Goal: Task Accomplishment & Management: Use online tool/utility

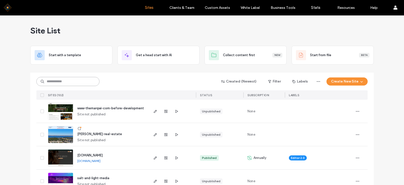
click at [72, 83] on input at bounding box center [67, 81] width 63 height 9
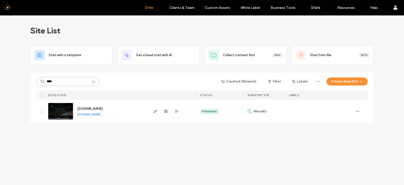
type input "****"
click at [55, 113] on img at bounding box center [60, 120] width 25 height 34
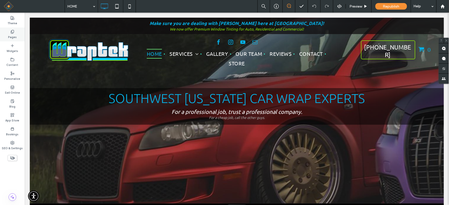
click at [12, 32] on use at bounding box center [12, 31] width 3 height 3
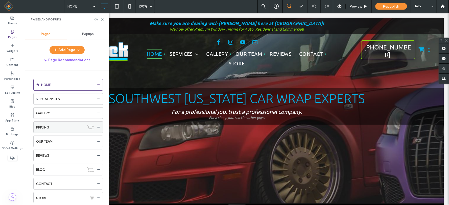
scroll to position [14, 0]
click at [98, 184] on icon at bounding box center [99, 184] width 4 height 4
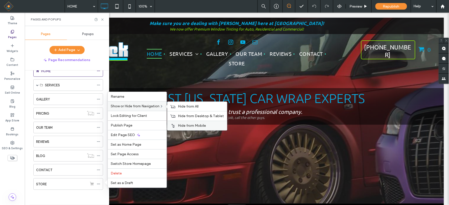
click at [186, 126] on span "Hide from Mobile" at bounding box center [192, 125] width 28 height 4
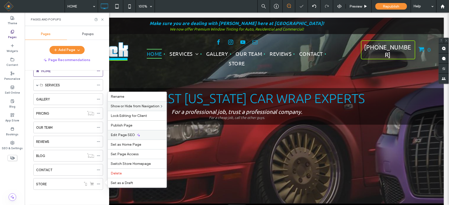
click at [120, 136] on span "Edit Page SEO" at bounding box center [123, 135] width 24 height 4
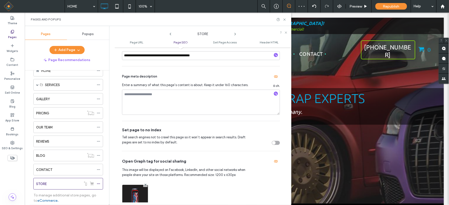
scroll to position [168, 0]
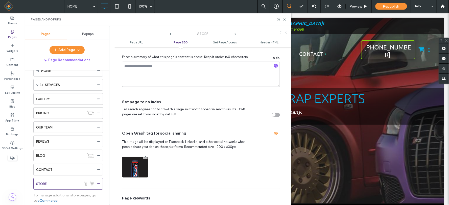
click at [272, 115] on div "toggle" at bounding box center [274, 115] width 4 height 4
click at [283, 19] on icon at bounding box center [284, 20] width 4 height 4
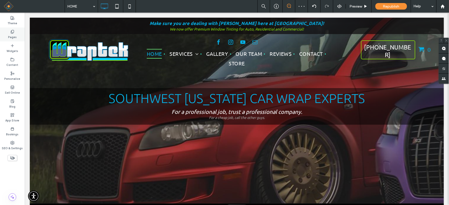
click at [14, 33] on icon at bounding box center [12, 32] width 4 height 4
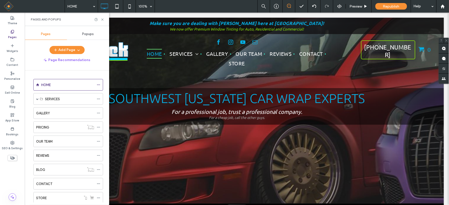
scroll to position [14, 0]
click at [98, 184] on icon at bounding box center [99, 184] width 4 height 4
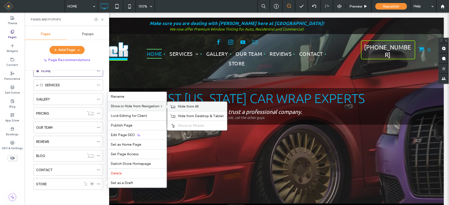
click at [182, 108] on span "Hide from All" at bounding box center [188, 106] width 21 height 4
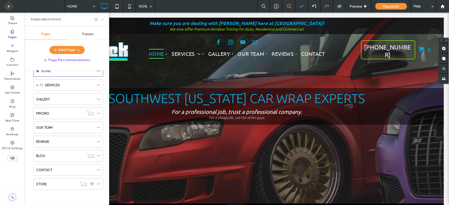
click at [102, 19] on use at bounding box center [102, 19] width 2 height 2
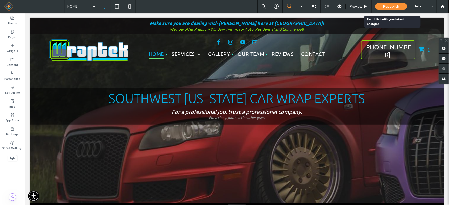
click at [379, 7] on div "Republish" at bounding box center [391, 6] width 32 height 7
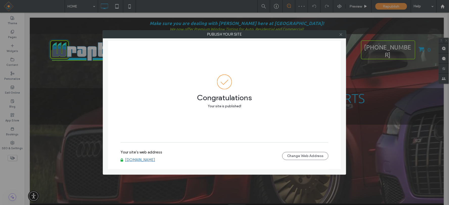
click at [341, 34] on icon at bounding box center [341, 35] width 4 height 4
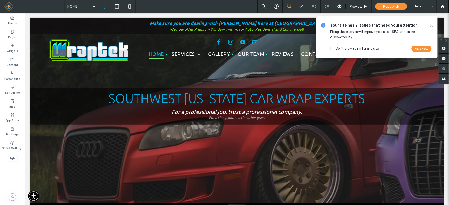
click at [404, 25] on use at bounding box center [431, 25] width 2 height 2
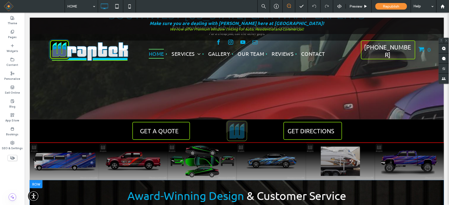
scroll to position [0, 0]
